Goal: Check status: Check status

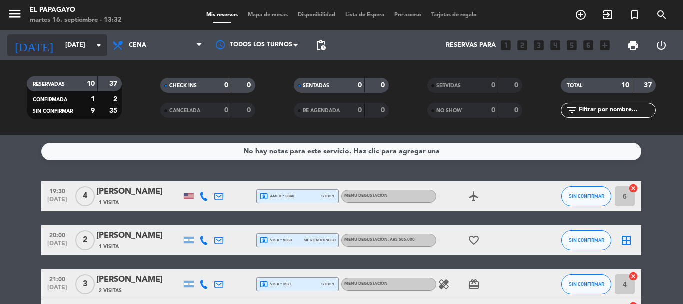
click at [74, 45] on input "[DATE]" at bounding box center [103, 45] width 85 height 17
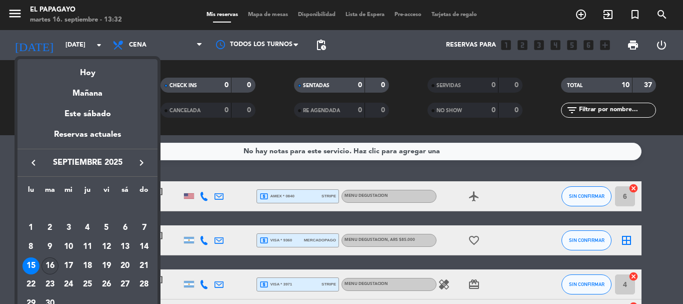
click at [53, 265] on div "16" at bounding box center [50, 265] width 17 height 17
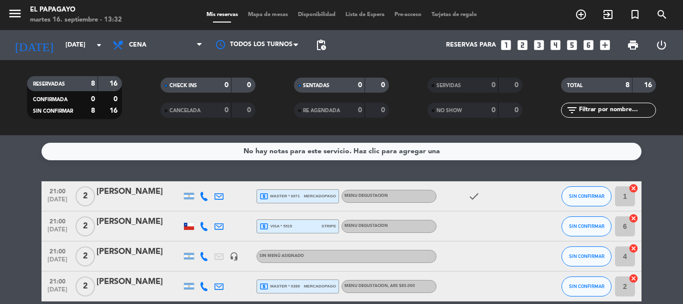
click at [79, 54] on input "[DATE]" at bounding box center [103, 45] width 85 height 17
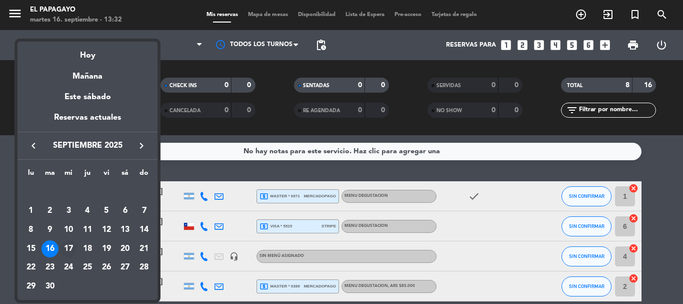
click at [68, 250] on div "17" at bounding box center [68, 248] width 17 height 17
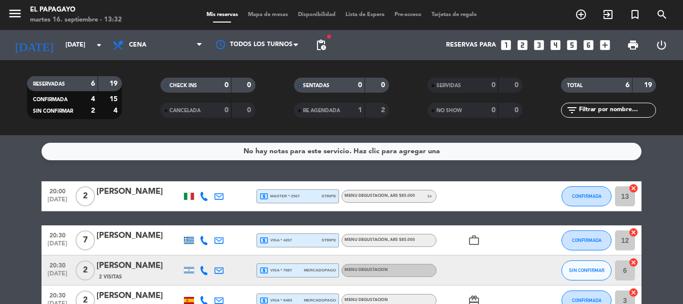
click at [14, 204] on bookings-row "20:00 [DATE] 2 [PERSON_NAME] local_atm master * 2567 stripe MENU DEGUSTACION , …" at bounding box center [341, 285] width 683 height 208
click at [61, 42] on input "[DATE]" at bounding box center [103, 45] width 85 height 17
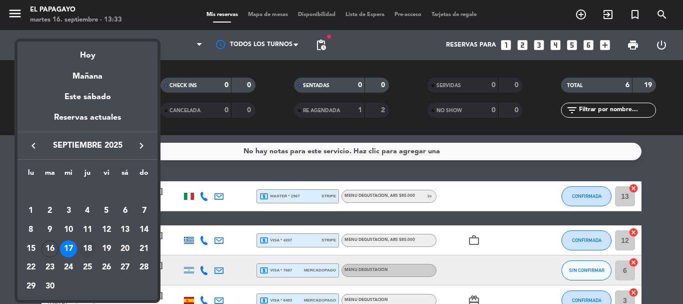
click at [83, 248] on div "18" at bounding box center [87, 248] width 17 height 17
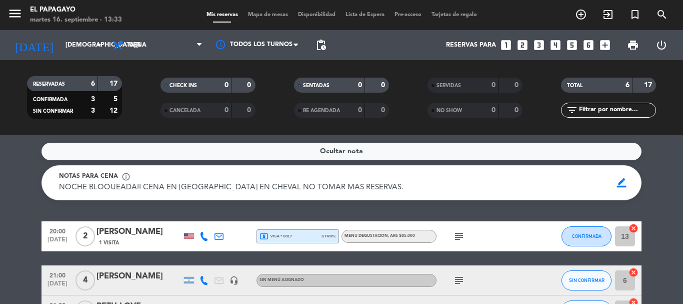
click at [6, 184] on service-notes "Ocultar nota Notas para cena info_outline NOCHE BLOQUEADA!! CENA EN [GEOGRAPHIC…" at bounding box center [341, 172] width 683 height 58
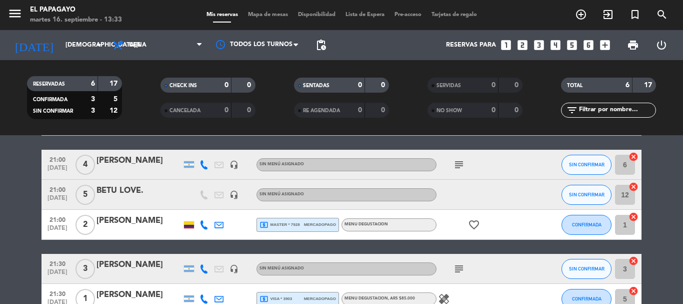
scroll to position [96, 0]
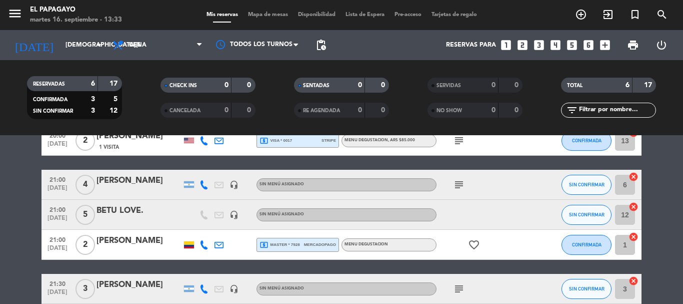
click at [14, 222] on bookings-row "20:00 [DATE] 2 [PERSON_NAME] 1 Visita local_atm visa * 0017 stripe MENU DEGUSTA…" at bounding box center [341, 230] width 683 height 208
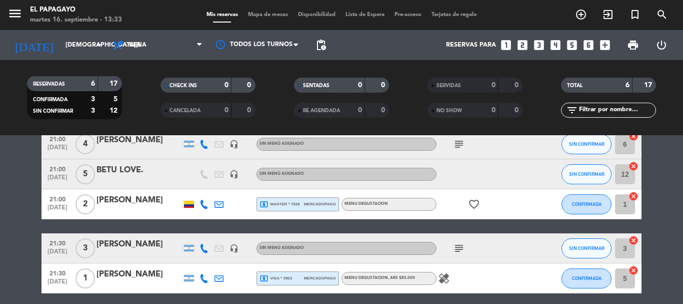
scroll to position [136, 0]
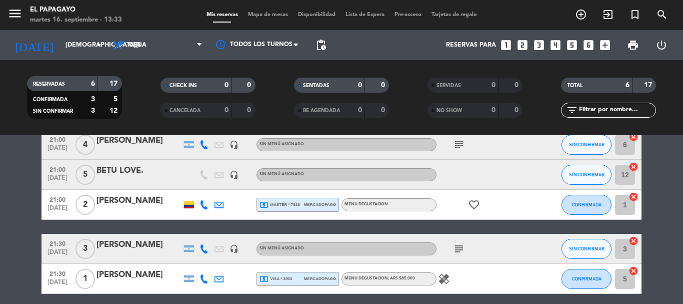
click at [464, 246] on icon "subject" at bounding box center [459, 249] width 12 height 12
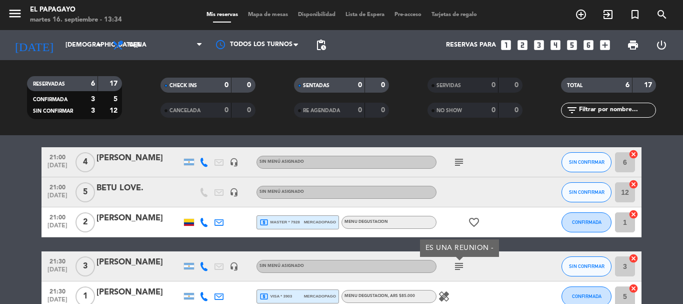
scroll to position [0, 0]
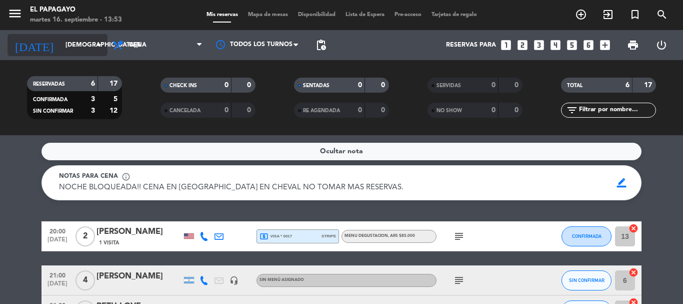
click at [61, 44] on input "[DEMOGRAPHIC_DATA][DATE]" at bounding box center [103, 45] width 85 height 17
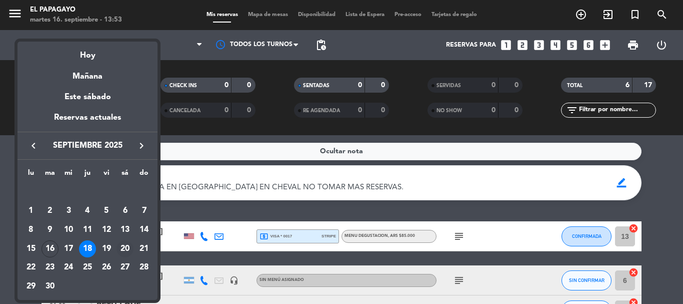
click at [123, 246] on div "20" at bounding box center [125, 248] width 17 height 17
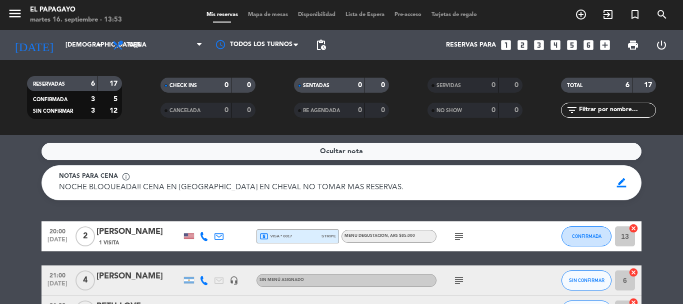
type input "[DATE]"
